Goal: Find specific page/section: Find specific page/section

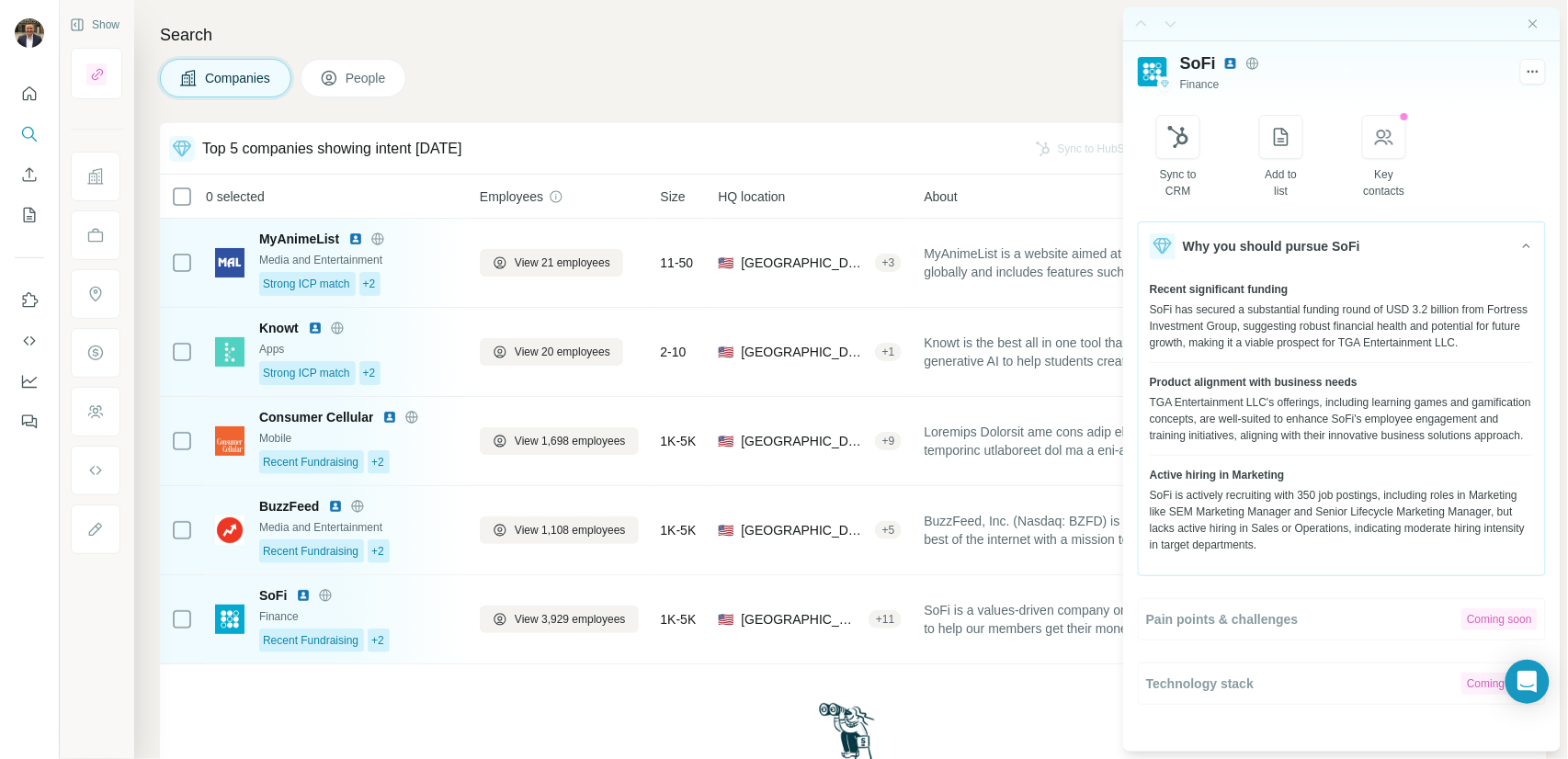
click at [779, 90] on div "Companies People" at bounding box center [852, 77] width 1386 height 38
click at [1526, 27] on icon "Close side panel" at bounding box center [1533, 24] width 15 height 15
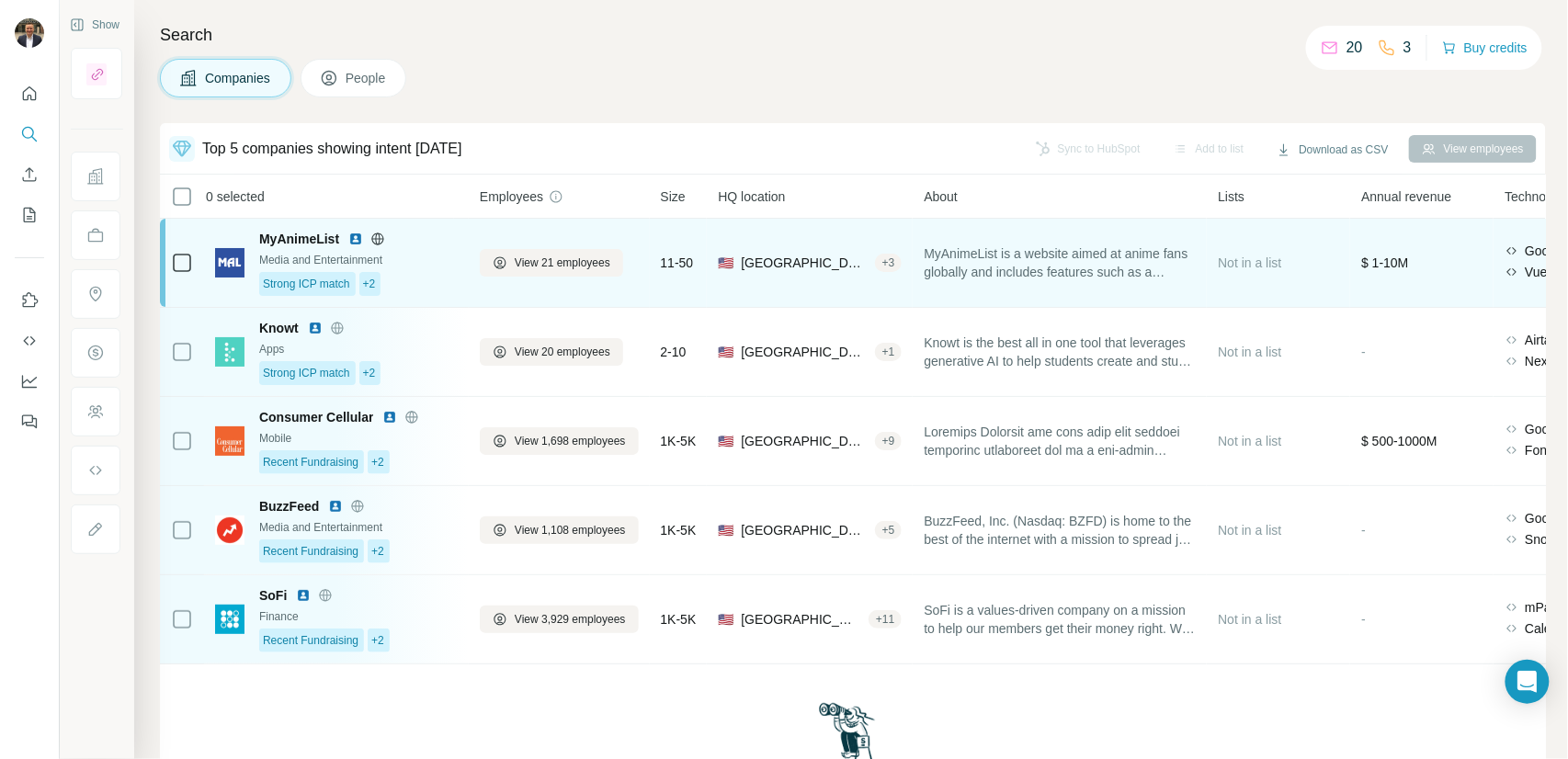
click at [426, 287] on div "Strong ICP match +2" at bounding box center [358, 285] width 199 height 24
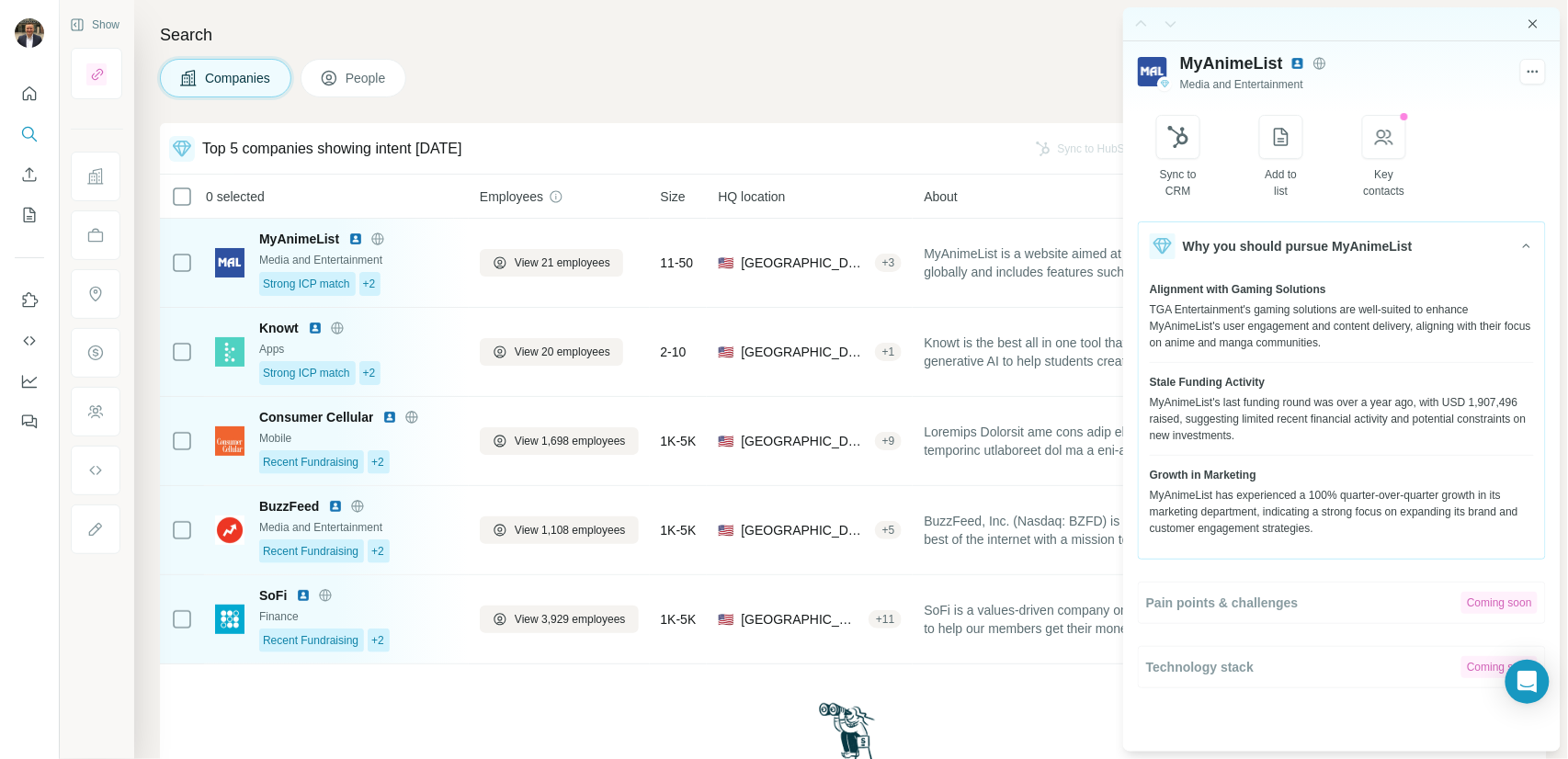
click at [1538, 21] on icon "Close side panel" at bounding box center [1533, 24] width 15 height 15
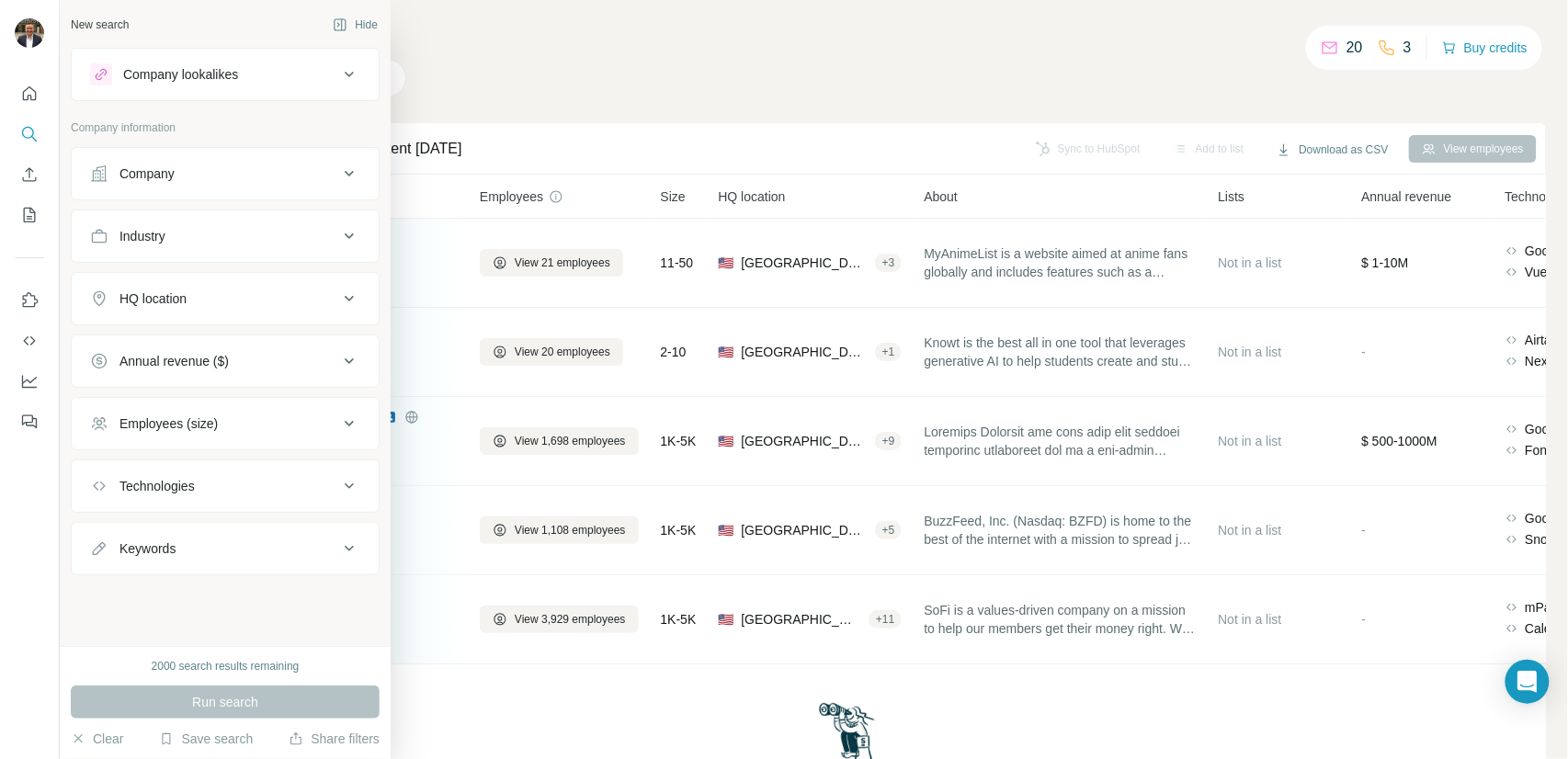
click at [138, 179] on div "Company" at bounding box center [147, 174] width 55 height 19
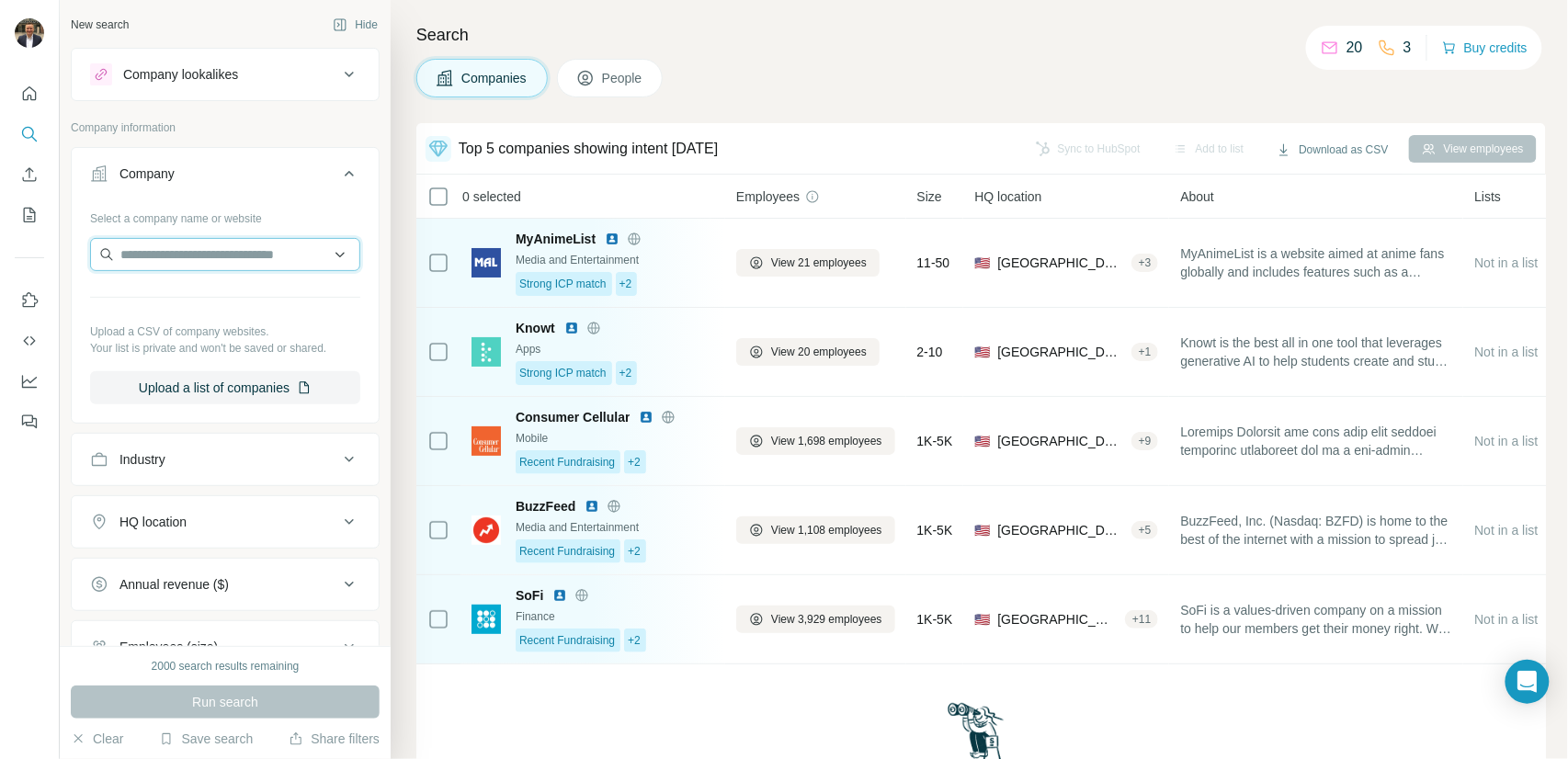
click at [148, 256] on input "text" at bounding box center [226, 254] width 271 height 33
type input "********"
click at [188, 669] on div "2000 search results remaining" at bounding box center [225, 667] width 148 height 17
